Goal: Task Accomplishment & Management: Complete application form

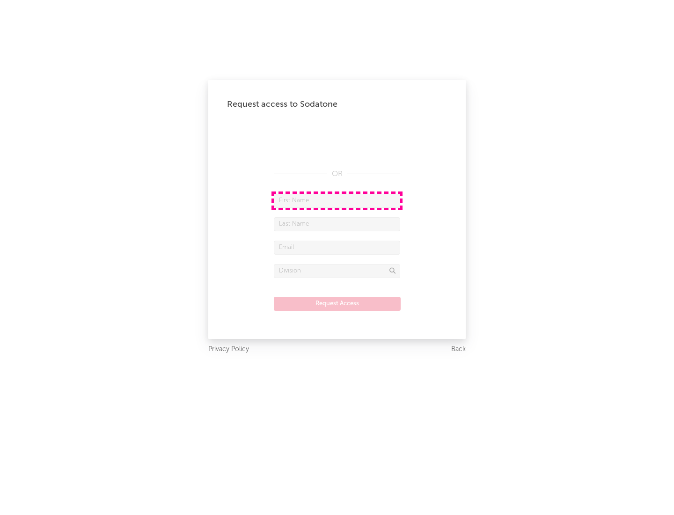
click at [337, 200] on input "text" at bounding box center [337, 201] width 126 height 14
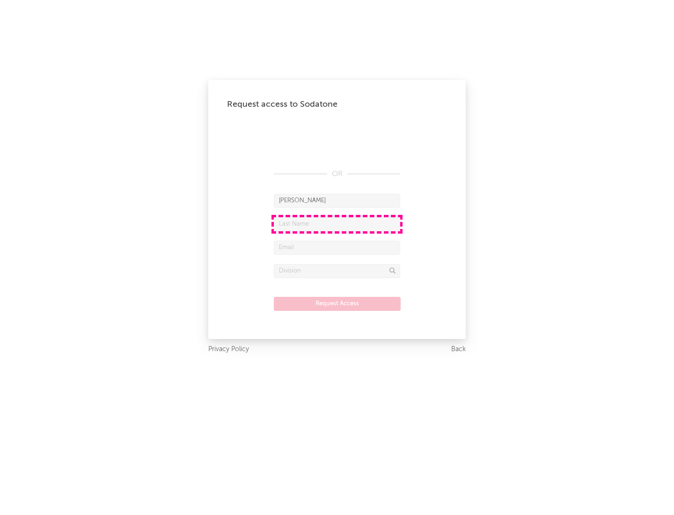
type input "[PERSON_NAME]"
click at [337, 224] on input "text" at bounding box center [337, 224] width 126 height 14
type input "[PERSON_NAME]"
click at [337, 247] on input "text" at bounding box center [337, 248] width 126 height 14
type input "[EMAIL_ADDRESS][DOMAIN_NAME]"
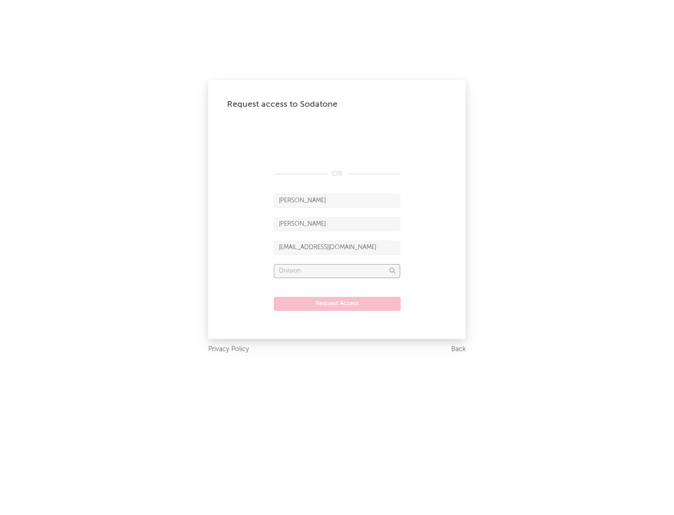
click at [337, 271] on input "text" at bounding box center [337, 271] width 126 height 14
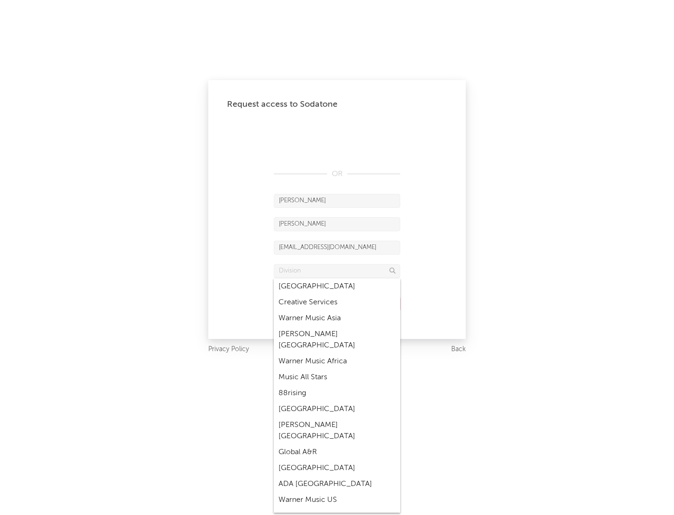
click at [337, 369] on div "Music All Stars" at bounding box center [337, 377] width 126 height 16
type input "Music All Stars"
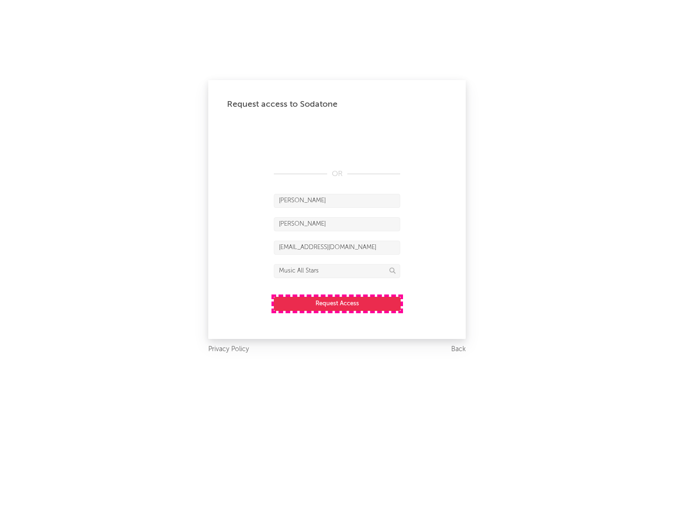
click at [337, 303] on button "Request Access" at bounding box center [337, 304] width 127 height 14
